Goal: Task Accomplishment & Management: Complete application form

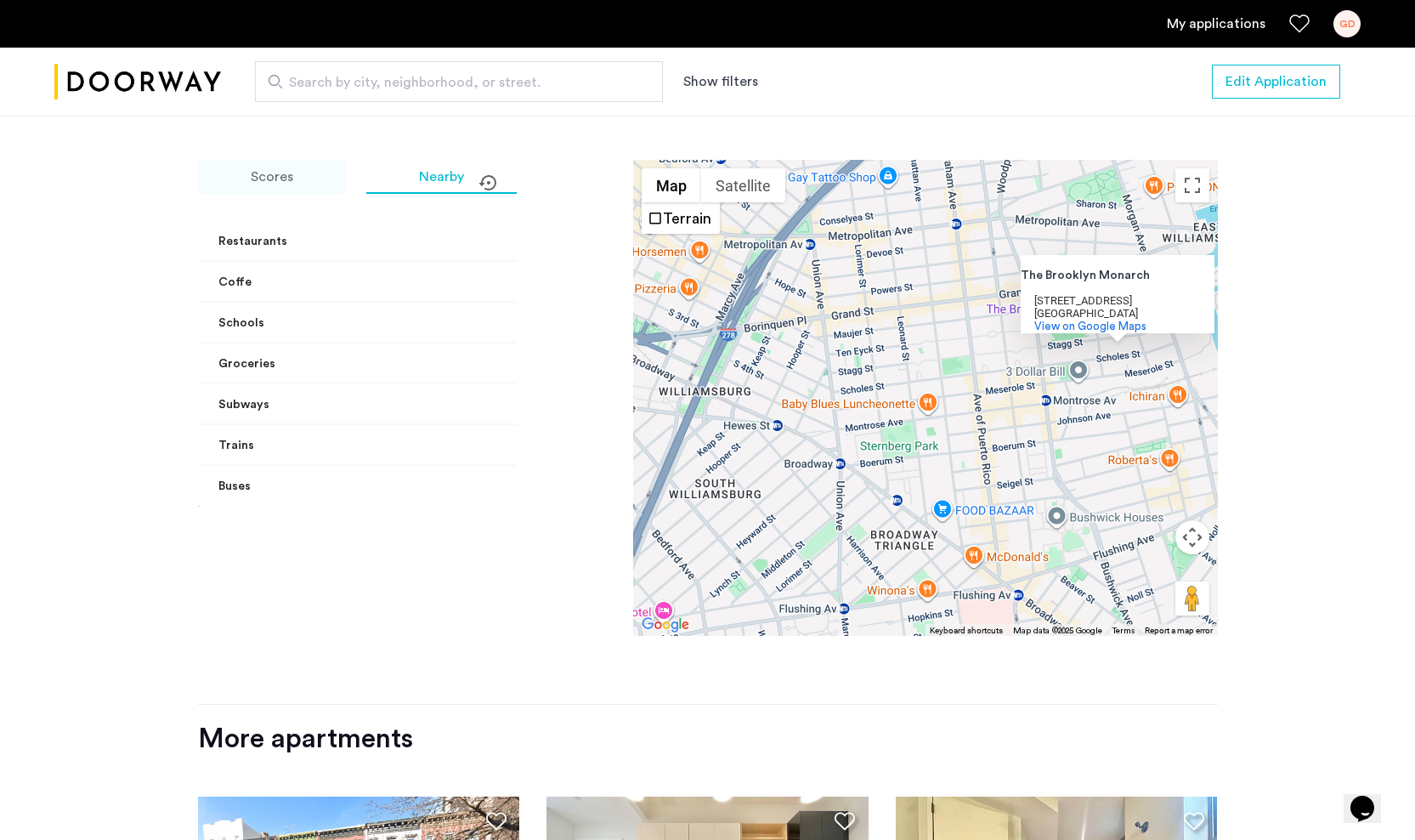
click at [267, 170] on span "Scores" at bounding box center [272, 177] width 42 height 13
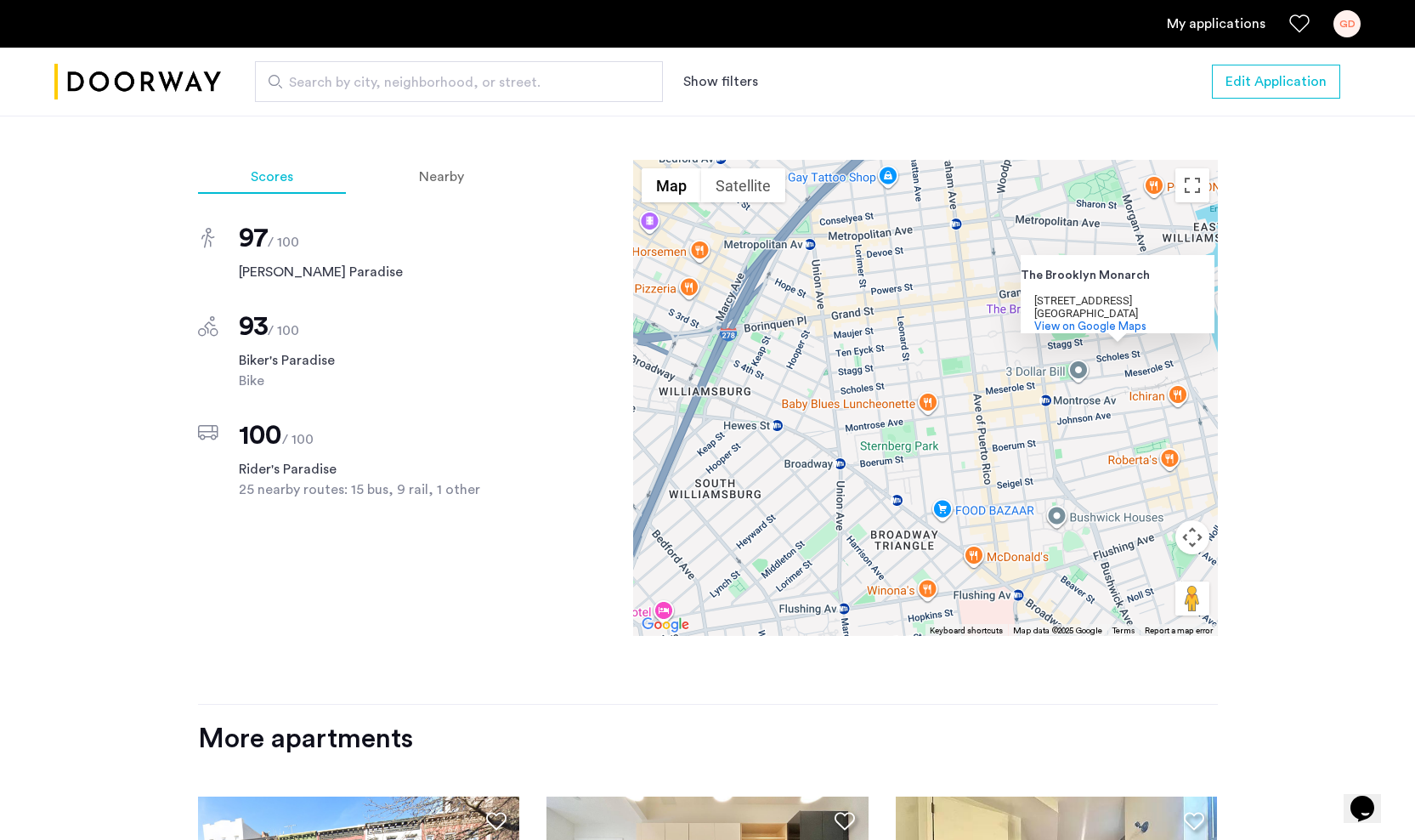
click at [728, 79] on button "Show filters" at bounding box center [721, 81] width 75 height 20
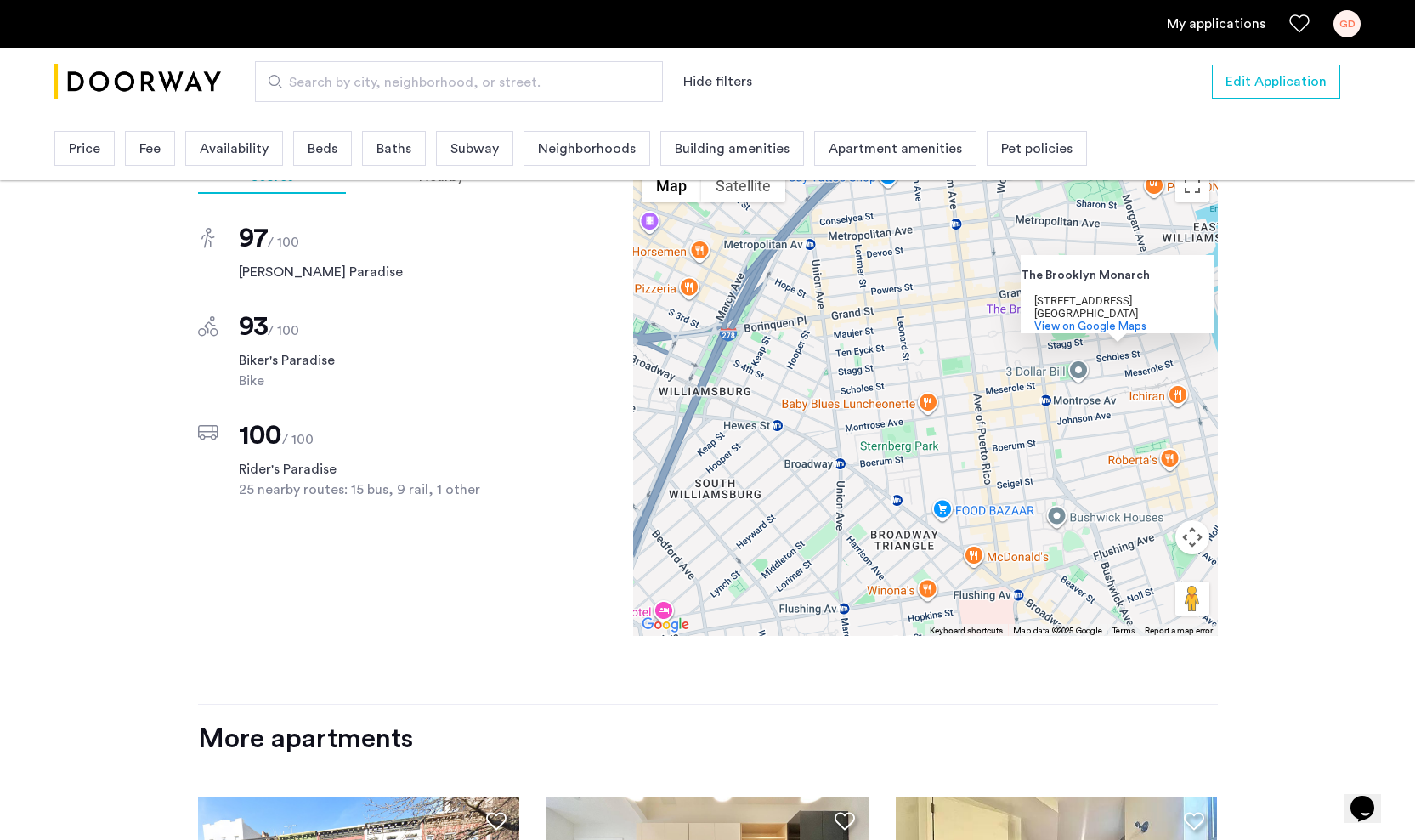
click at [255, 371] on span "Bike" at bounding box center [378, 380] width 278 height 20
click at [1315, 70] on button "Edit Application" at bounding box center [1277, 81] width 129 height 34
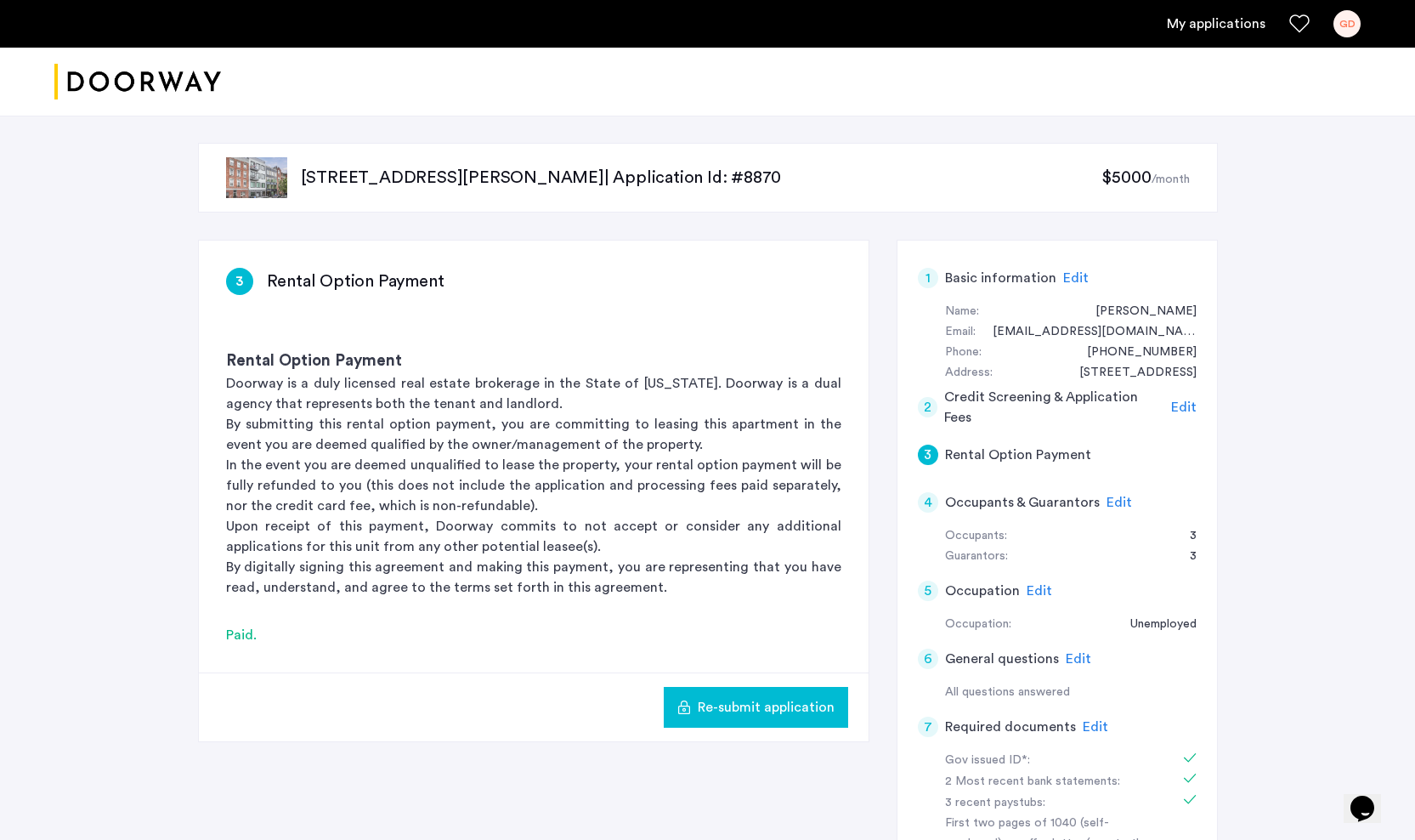
click at [1189, 32] on link "My applications" at bounding box center [1216, 23] width 99 height 20
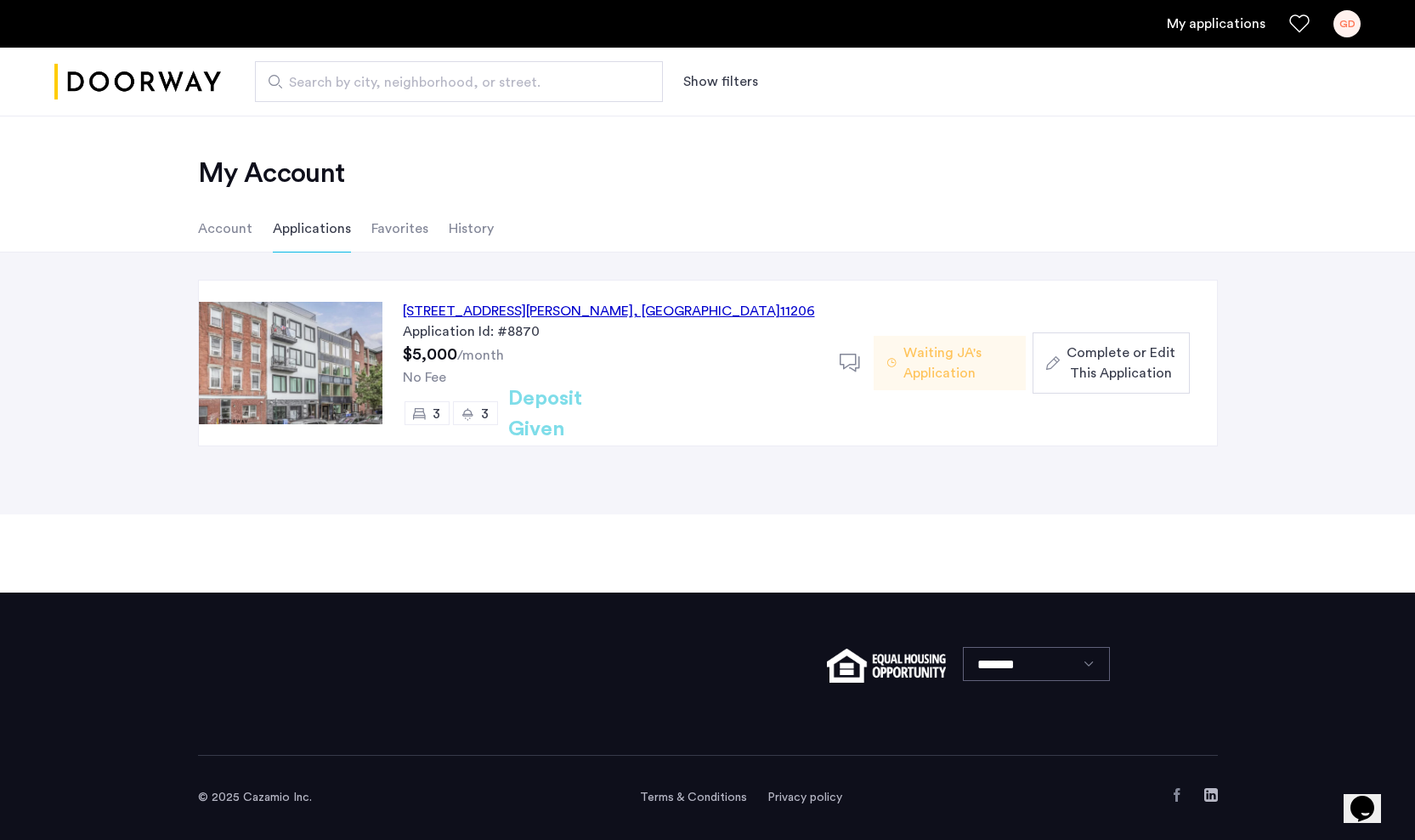
click at [949, 375] on span "Waiting JA's Application" at bounding box center [957, 363] width 108 height 41
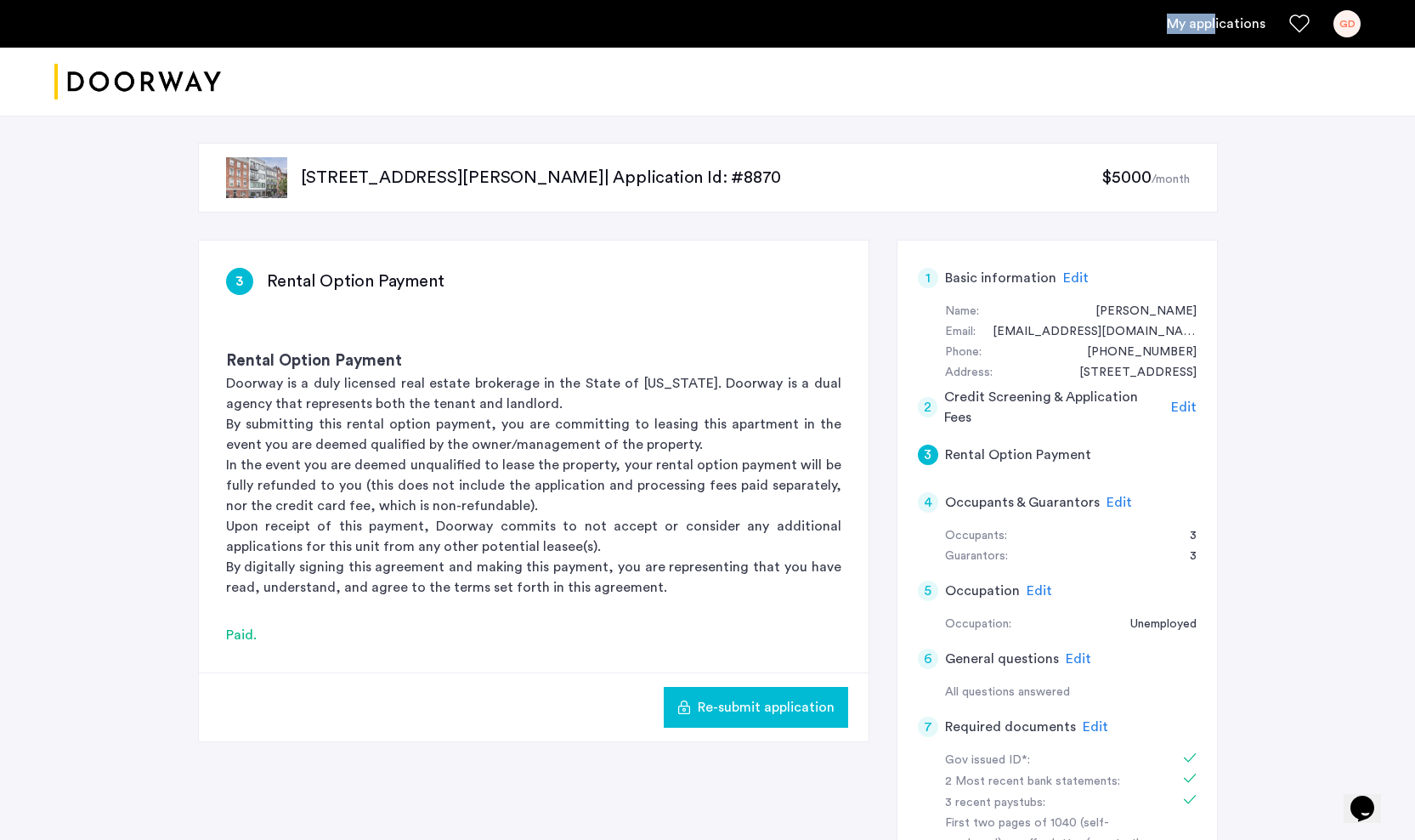
click at [1217, 13] on ul "My applications GD" at bounding box center [708, 24] width 1307 height 27
click at [1217, 21] on link "My applications" at bounding box center [1216, 23] width 99 height 20
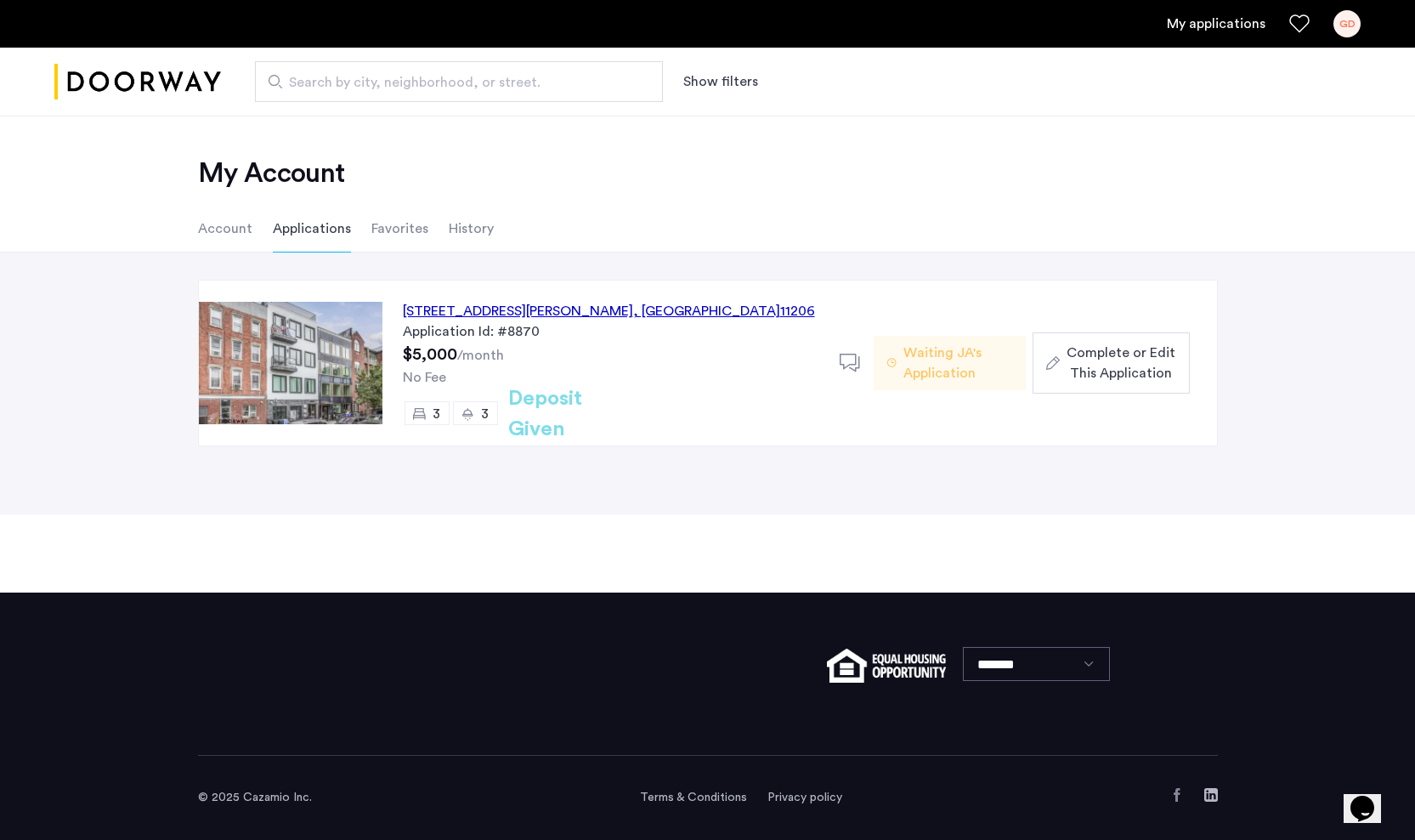
click at [516, 313] on div "187 Johnson Avenue, Unit 3B, Brooklyn , NY 11206" at bounding box center [609, 310] width 412 height 20
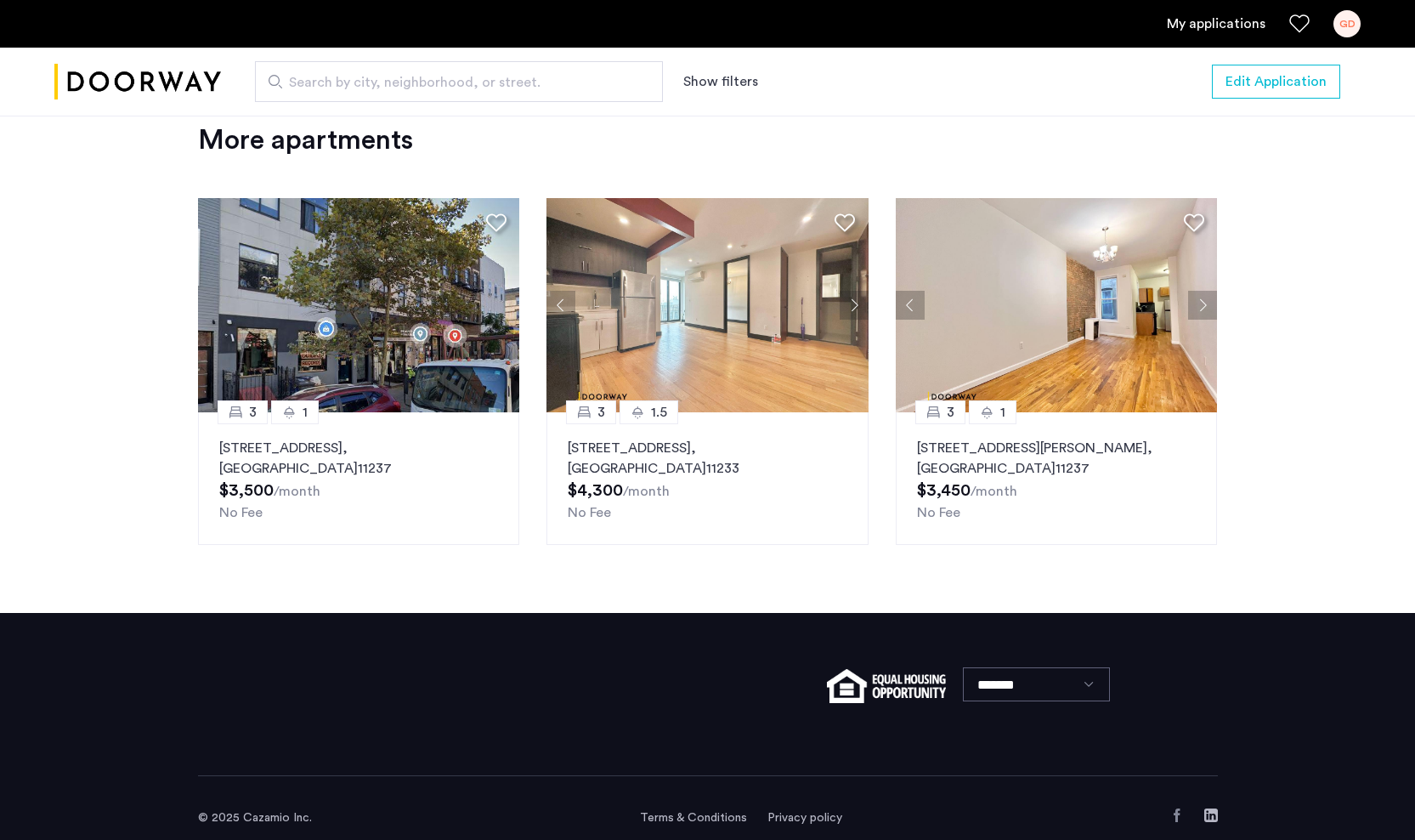
scroll to position [2091, 0]
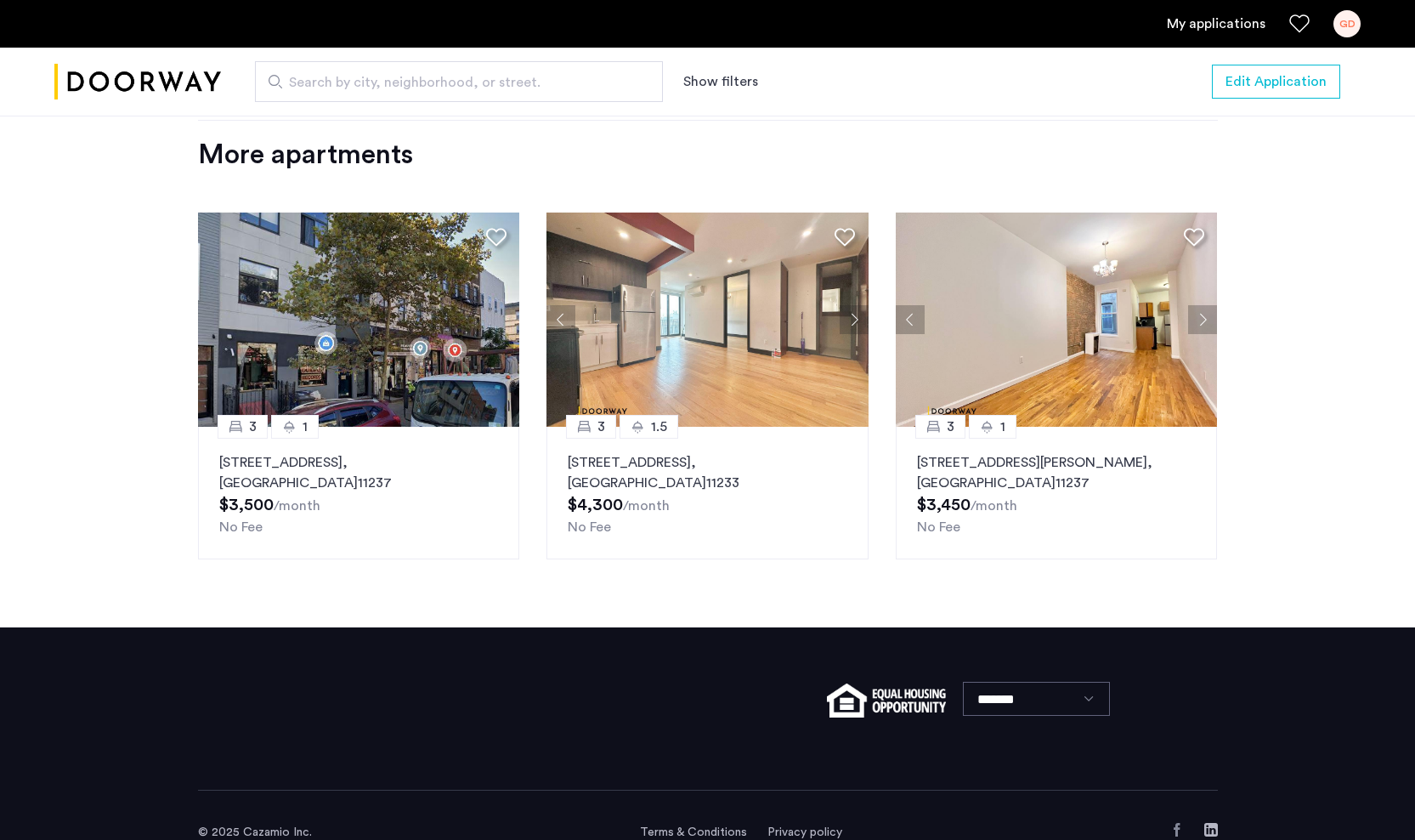
click at [1202, 305] on button "Next apartment" at bounding box center [1203, 320] width 29 height 29
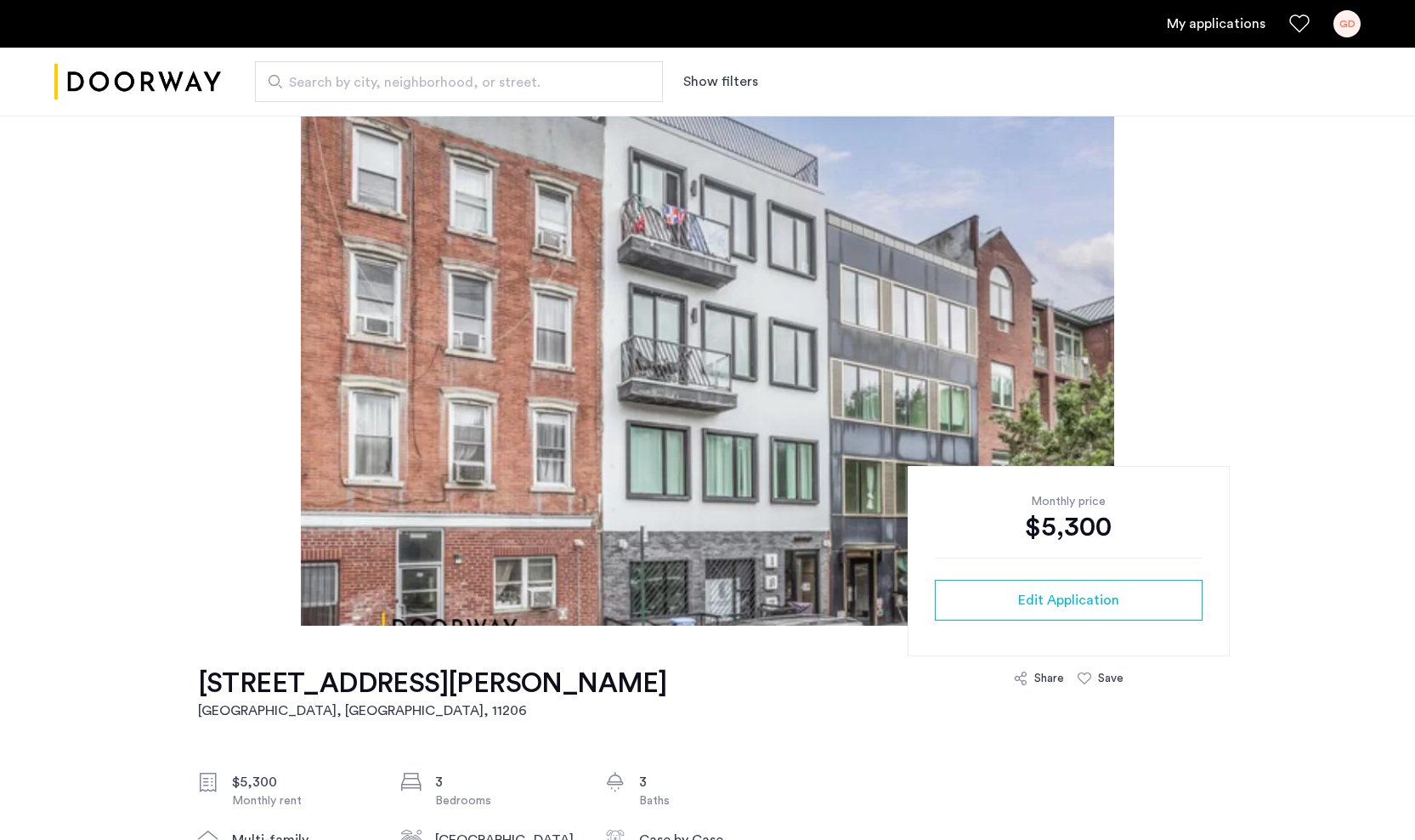
scroll to position [0, 0]
